Goal: Information Seeking & Learning: Learn about a topic

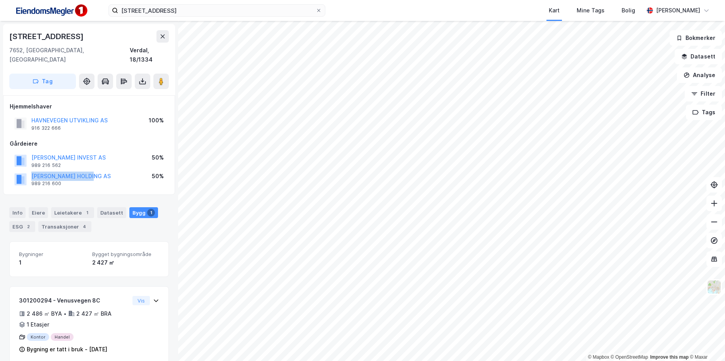
scroll to position [1, 0]
click at [155, 220] on div "Info [PERSON_NAME] 1 Datasett Bygg 1 ESG 2 Transaksjoner 4" at bounding box center [88, 218] width 159 height 25
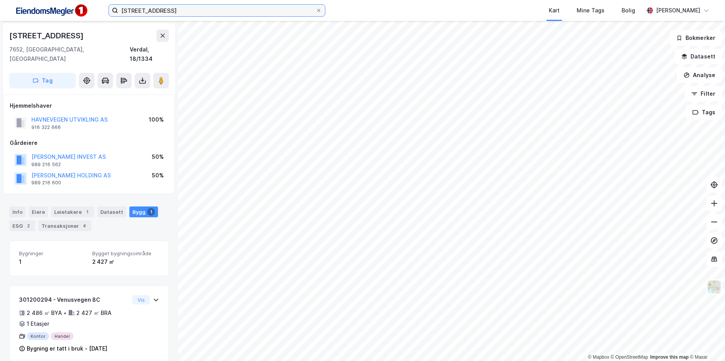
click at [185, 9] on input "[STREET_ADDRESS]" at bounding box center [216, 11] width 197 height 12
click at [55, 16] on img at bounding box center [50, 10] width 77 height 17
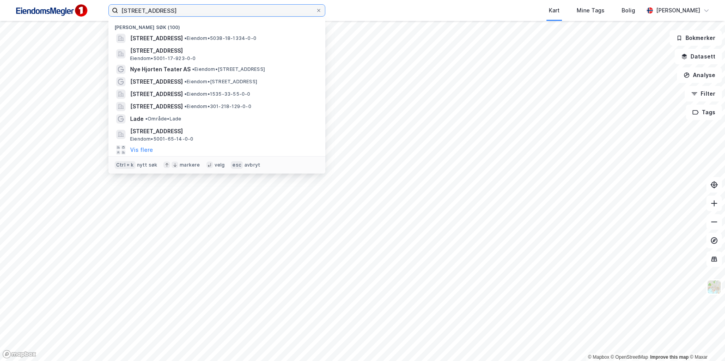
click at [186, 10] on input "[STREET_ADDRESS]" at bounding box center [216, 11] width 197 height 12
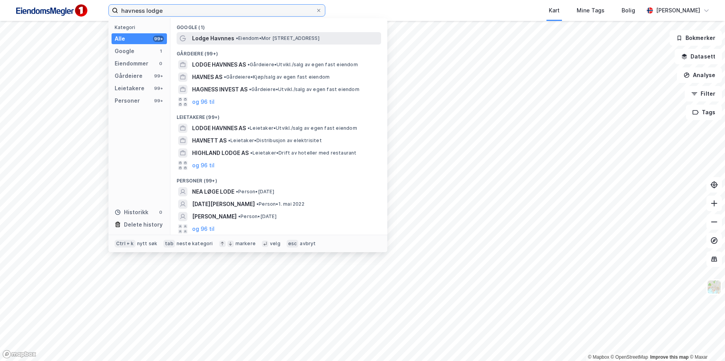
type input "havness lodge"
click at [233, 36] on div "Lodge Havnnes • Eiendom • [GEOGRAPHIC_DATA], [GEOGRAPHIC_DATA]" at bounding box center [285, 38] width 187 height 9
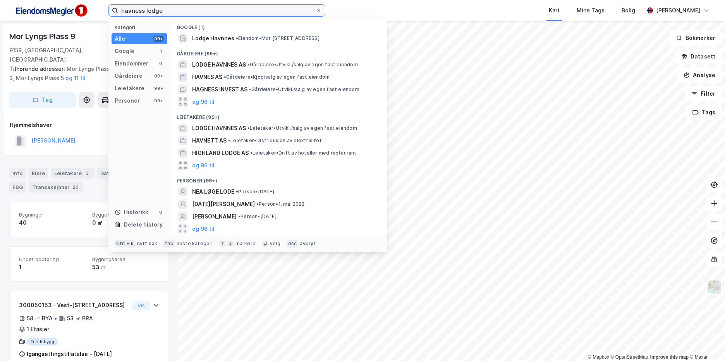
click at [179, 11] on input "havness lodge" at bounding box center [216, 11] width 197 height 12
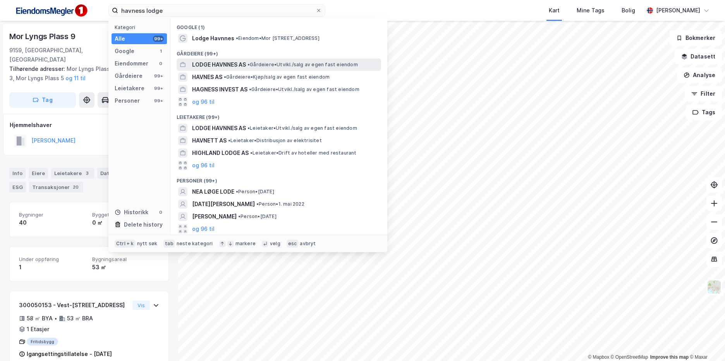
click at [295, 63] on span "• Gårdeiere • [GEOGRAPHIC_DATA]/salg av egen fast eiendom" at bounding box center [302, 65] width 110 height 6
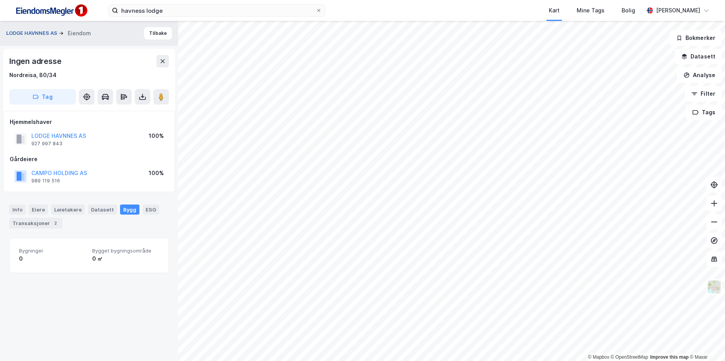
click at [43, 34] on button "LODGE HAVNNES AS" at bounding box center [32, 33] width 53 height 8
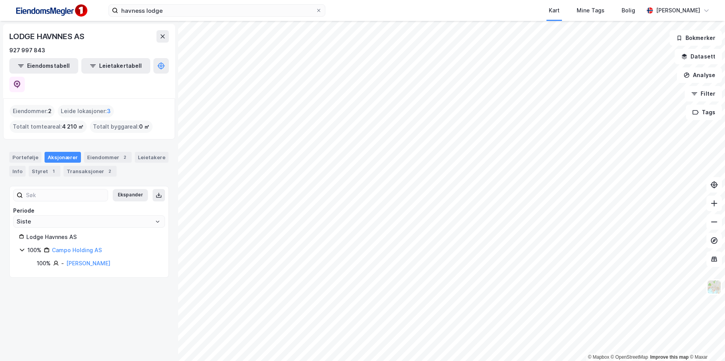
click at [99, 159] on div "Portefølje Aksjonærer Eiendommer 2 Leietakere Info Styret 1 Transaksjoner 2" at bounding box center [89, 160] width 178 height 37
click at [106, 167] on div "2" at bounding box center [110, 171] width 8 height 8
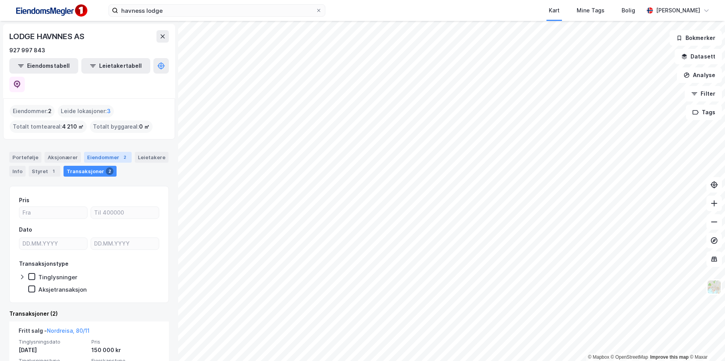
click at [121, 153] on div "2" at bounding box center [125, 157] width 8 height 8
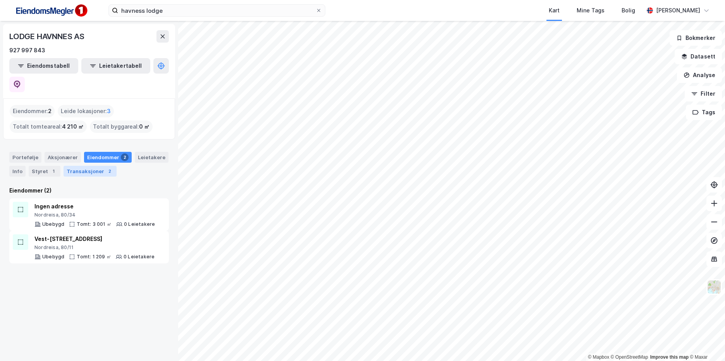
click at [103, 166] on div "Transaksjoner 2" at bounding box center [89, 171] width 53 height 11
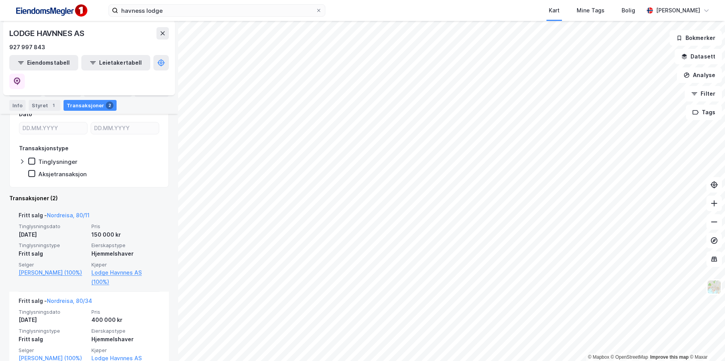
scroll to position [122, 0]
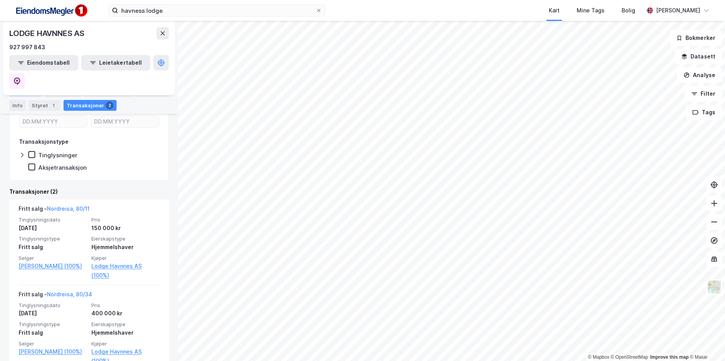
click at [25, 89] on div "Portefølje" at bounding box center [25, 91] width 32 height 11
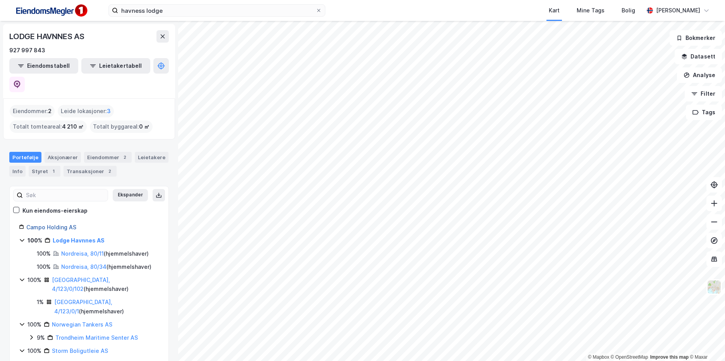
click at [61, 224] on link "Campo Holding AS" at bounding box center [51, 227] width 50 height 7
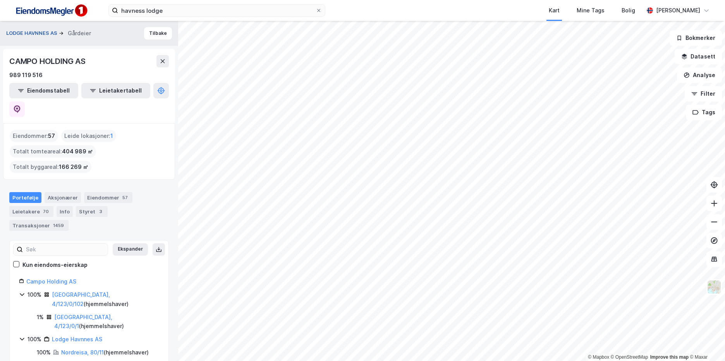
click at [46, 31] on button "LODGE HAVNNES AS" at bounding box center [32, 33] width 53 height 8
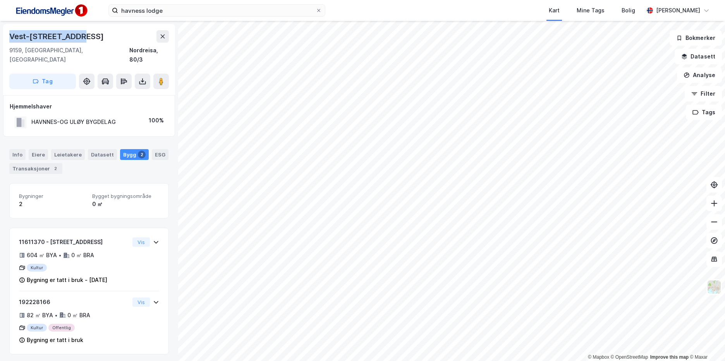
drag, startPoint x: 87, startPoint y: 37, endPoint x: 1, endPoint y: 39, distance: 86.0
click at [1, 39] on div "Vest-[STREET_ADDRESS] Tag Hjemmelshaver HAVNNES-OG ULØY BYGDELAG 100% Info Eier…" at bounding box center [89, 191] width 178 height 340
copy div "Vest-[STREET_ADDRESS]"
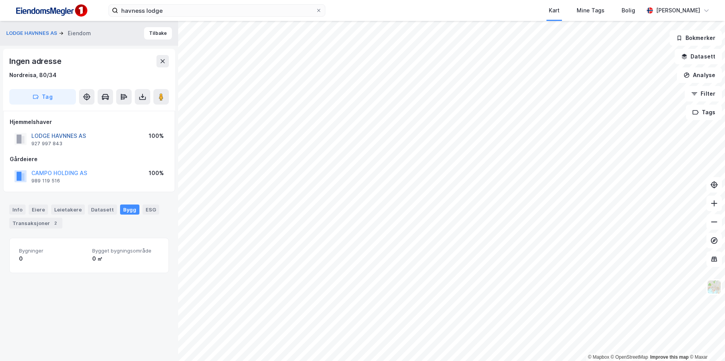
click at [0, 0] on button "LODGE HAVNNES AS" at bounding box center [0, 0] width 0 height 0
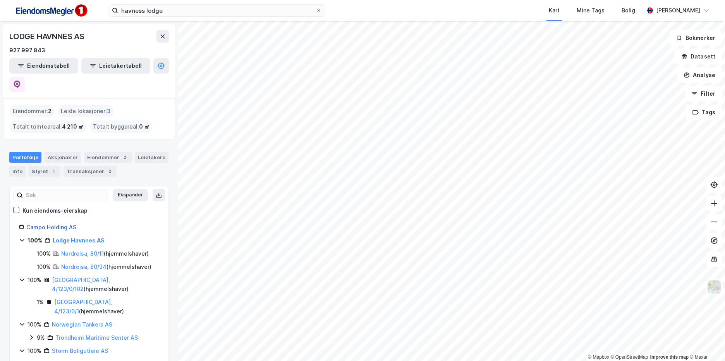
click at [63, 224] on link "Campo Holding AS" at bounding box center [51, 227] width 50 height 7
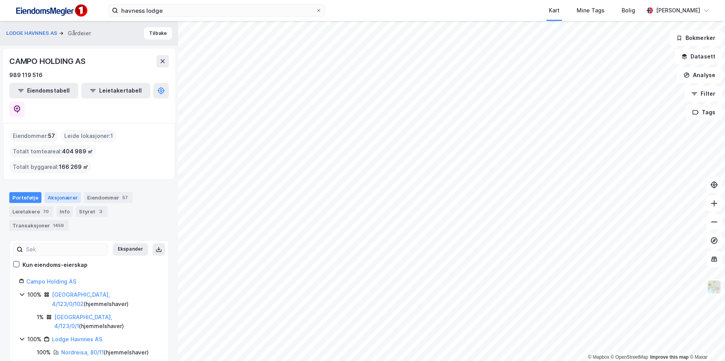
click at [58, 192] on div "Aksjonærer" at bounding box center [63, 197] width 36 height 11
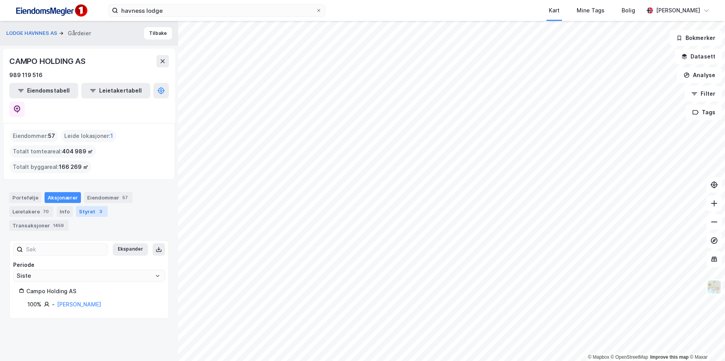
click at [97, 207] on div "3" at bounding box center [101, 211] width 8 height 8
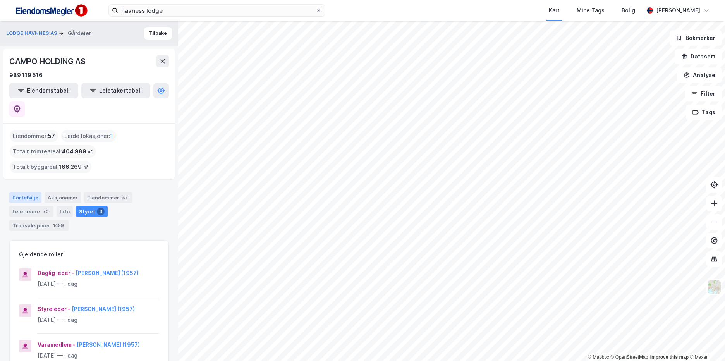
click at [28, 192] on div "Portefølje" at bounding box center [25, 197] width 32 height 11
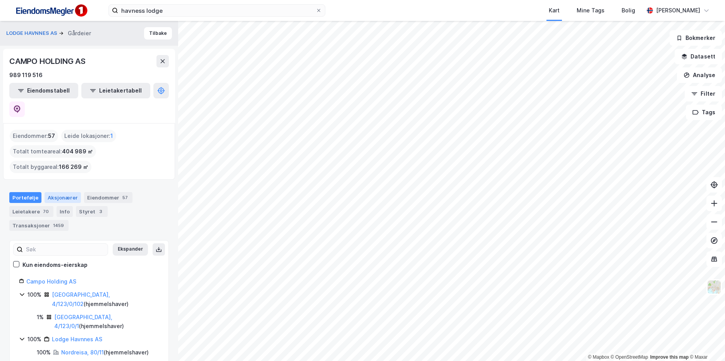
click at [61, 192] on div "Aksjonærer" at bounding box center [63, 197] width 36 height 11
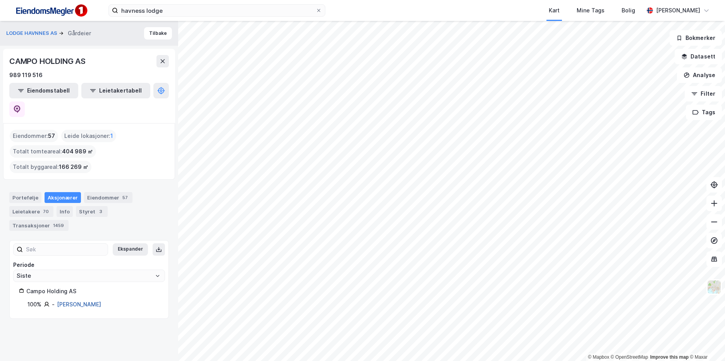
click at [69, 301] on link "[PERSON_NAME]" at bounding box center [79, 304] width 44 height 7
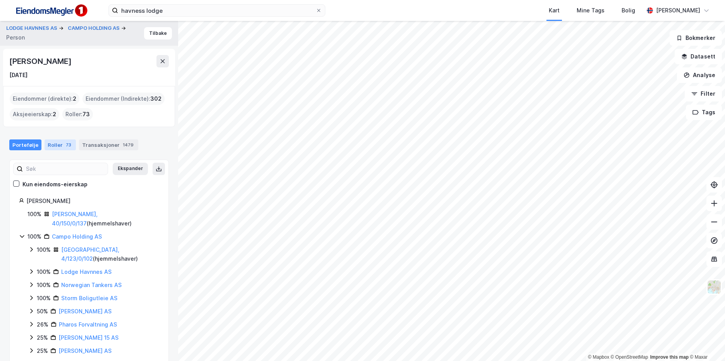
click at [57, 145] on div "Roller 73" at bounding box center [60, 144] width 31 height 11
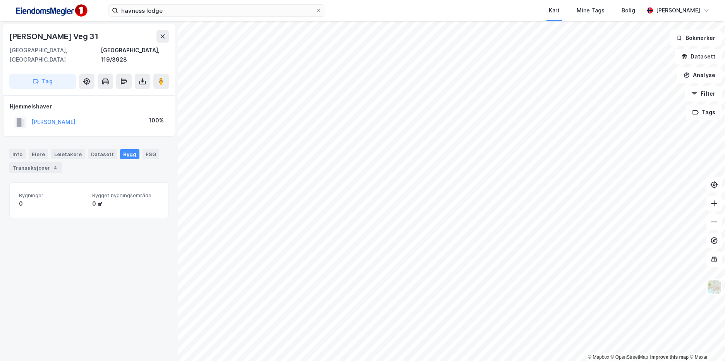
click at [103, 265] on div "Aldor [STREET_ADDRESS], 119/3928 Tag Hjemmelshaver [PERSON_NAME] 100% Info Eier…" at bounding box center [89, 191] width 178 height 340
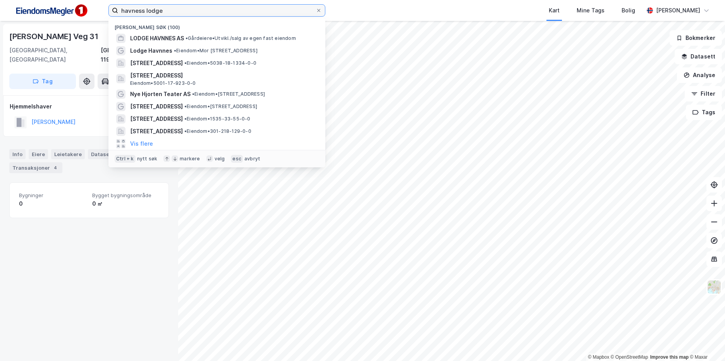
click at [182, 11] on input "havness lodge" at bounding box center [216, 11] width 197 height 12
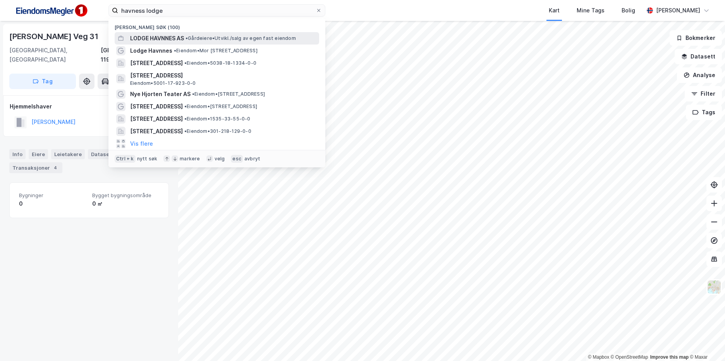
click at [181, 37] on span "LODGE HAVNNES AS" at bounding box center [157, 38] width 54 height 9
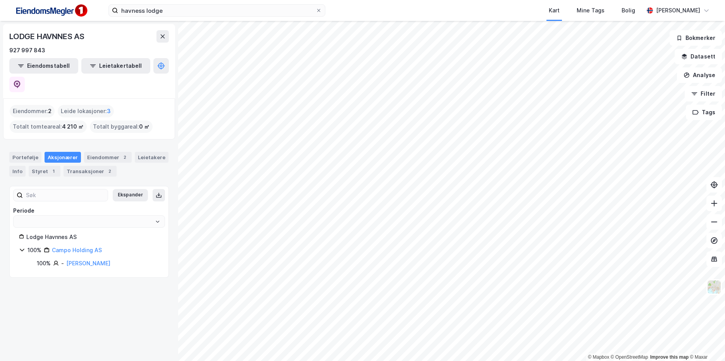
type input "Siste"
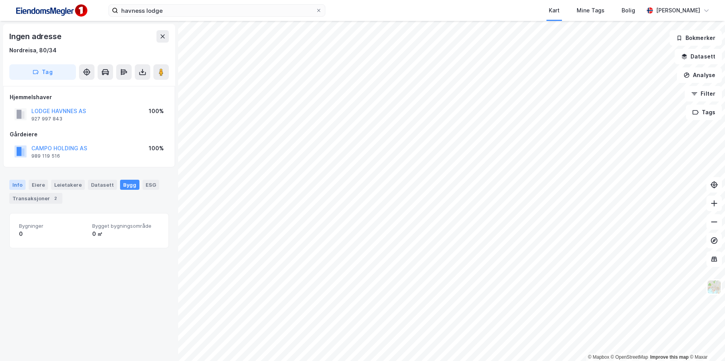
click at [20, 184] on div "Info" at bounding box center [17, 185] width 16 height 10
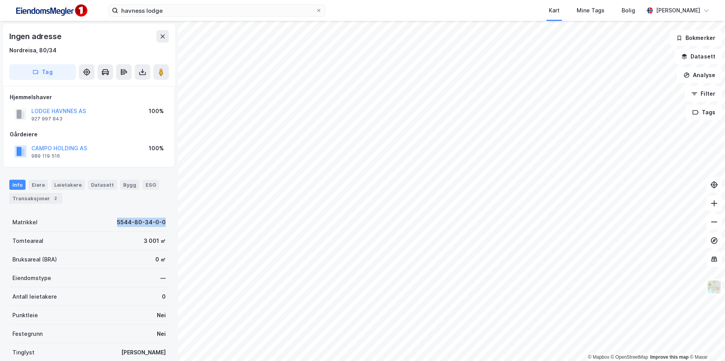
drag, startPoint x: 114, startPoint y: 222, endPoint x: 170, endPoint y: 223, distance: 56.1
click at [170, 223] on div "Ingen adresse Nordreisa, 80/34 Tag Hjemmelshaver LODGE HAVNNES AS 927 997 843 1…" at bounding box center [89, 191] width 178 height 340
copy div "5544-80-34-0-0"
click at [125, 186] on div "Bygg" at bounding box center [129, 185] width 19 height 10
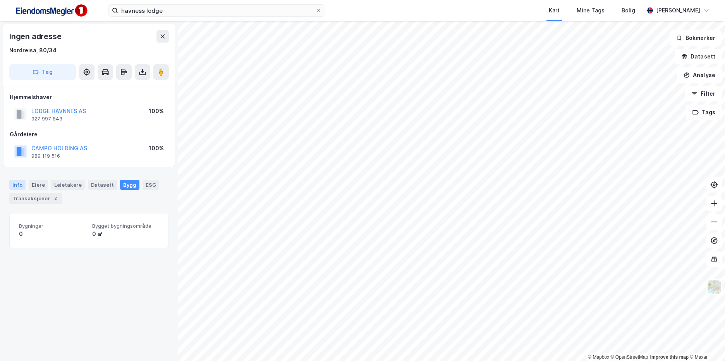
click at [18, 187] on div "Info" at bounding box center [17, 185] width 16 height 10
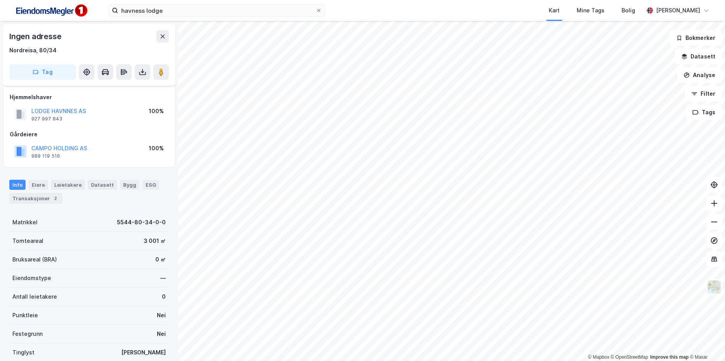
scroll to position [60, 0]
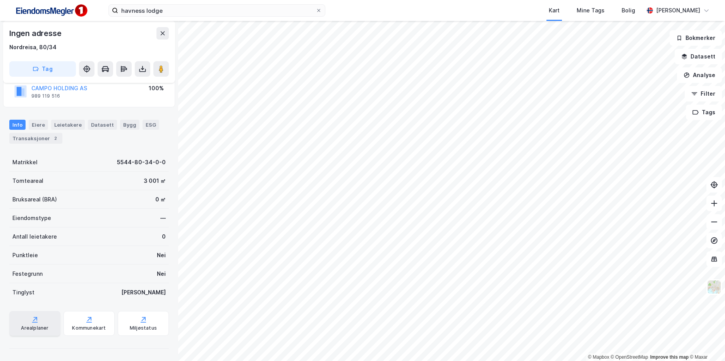
click at [33, 324] on div "Arealplaner" at bounding box center [34, 323] width 51 height 25
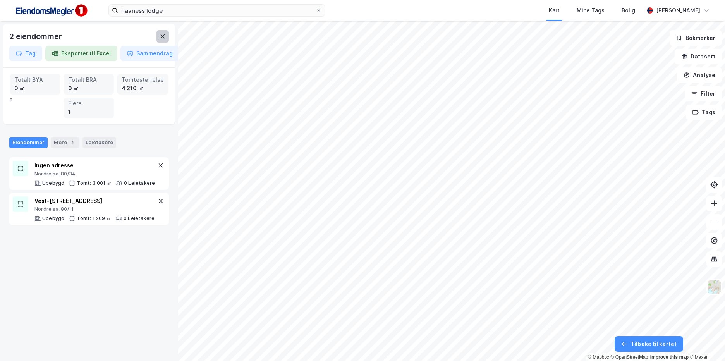
click at [162, 40] on button at bounding box center [162, 36] width 12 height 12
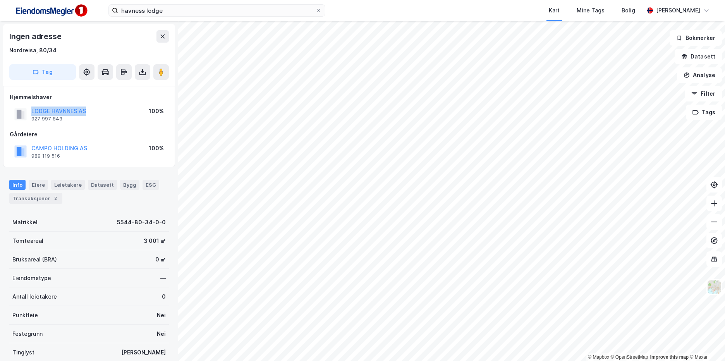
drag, startPoint x: 96, startPoint y: 111, endPoint x: 24, endPoint y: 112, distance: 71.2
click at [24, 112] on div "LODGE HAVNNES AS 927 997 843 100%" at bounding box center [89, 114] width 159 height 19
copy button "LODGE HAVNNES AS"
drag, startPoint x: 100, startPoint y: 146, endPoint x: 33, endPoint y: 151, distance: 67.5
click at [33, 151] on div "CAMPO HOLDING AS 989 119 516 100%" at bounding box center [89, 151] width 159 height 19
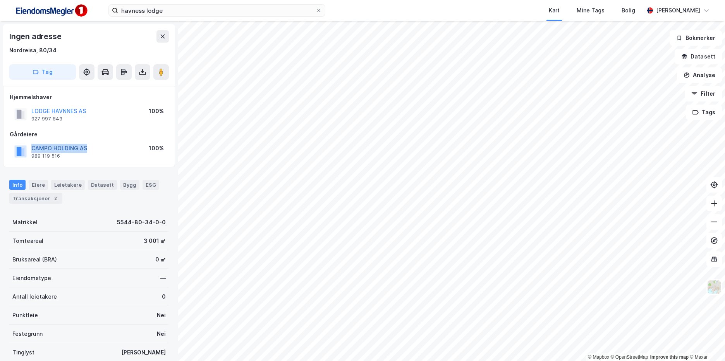
copy button "CAMPO HOLDING AS"
click at [61, 213] on div "Matrikkel 5544-80-34-0-0" at bounding box center [88, 222] width 159 height 19
